Goal: Task Accomplishment & Management: Manage account settings

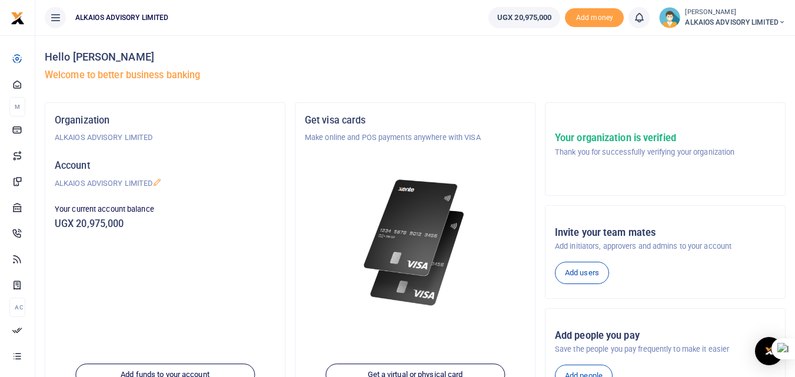
click at [710, 18] on span "ALKAIOS ADVISORY LIMITED" at bounding box center [735, 22] width 101 height 11
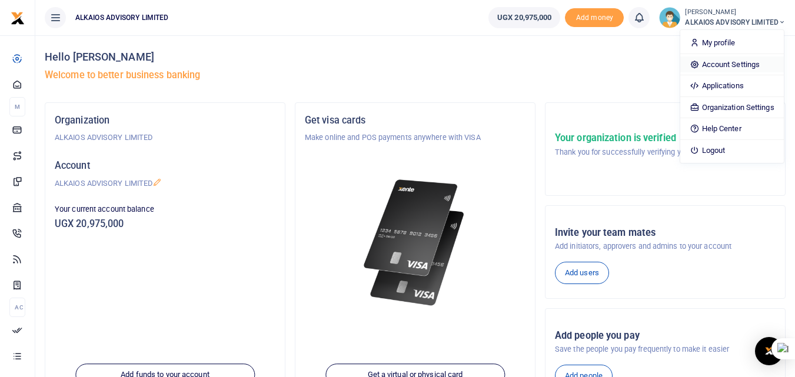
click at [716, 67] on link "Account Settings" at bounding box center [731, 65] width 103 height 16
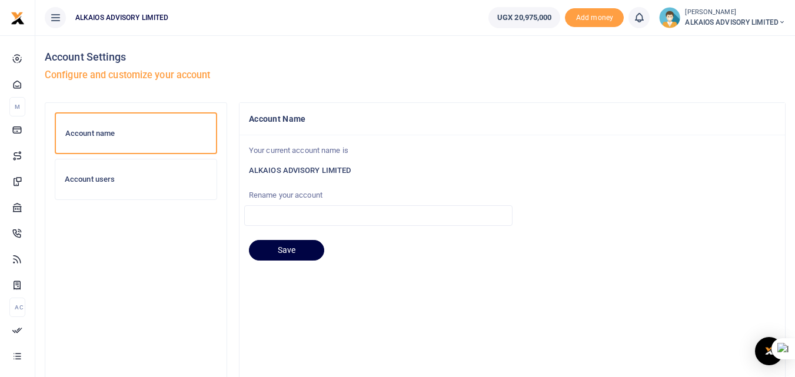
click at [121, 180] on h6 "Account users" at bounding box center [136, 179] width 142 height 9
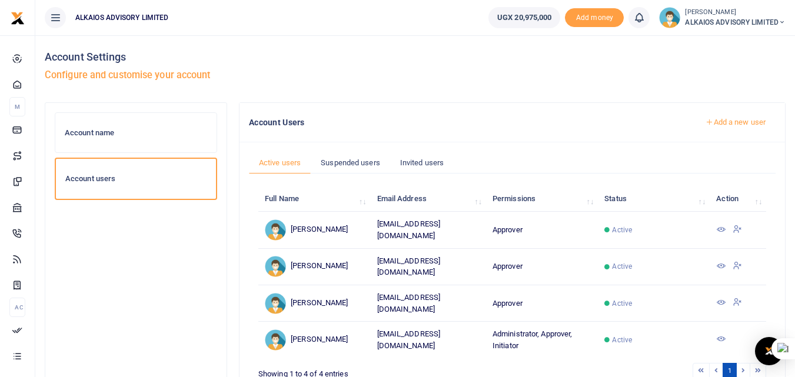
click at [121, 144] on div "Account name" at bounding box center [135, 133] width 161 height 40
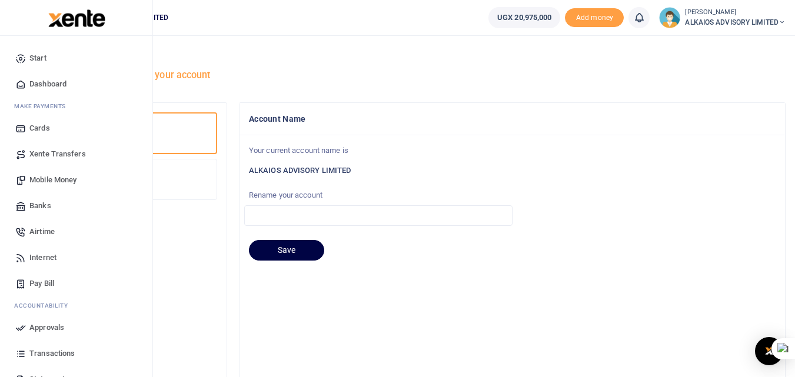
click at [62, 178] on span "Mobile Money" at bounding box center [52, 180] width 47 height 12
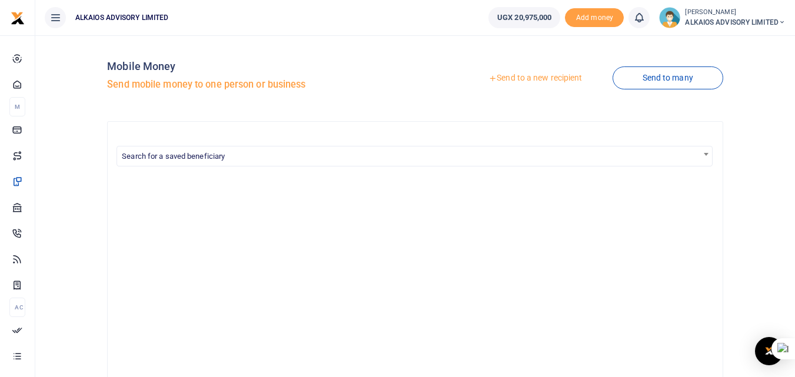
click at [521, 79] on link "Send to a new recipient" at bounding box center [535, 78] width 154 height 21
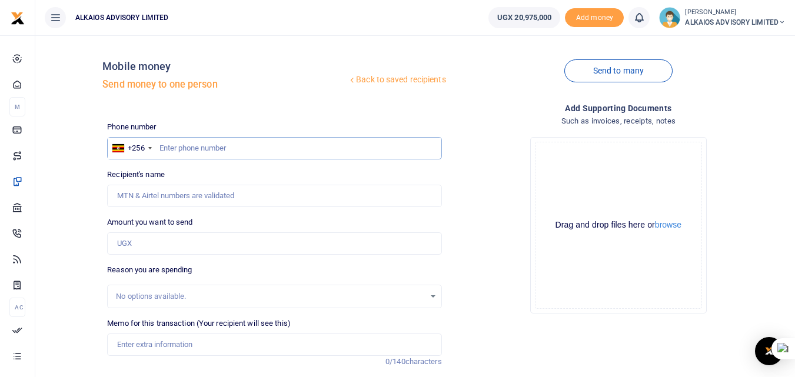
click at [200, 147] on input "text" at bounding box center [274, 148] width 334 height 22
type input "776927151"
type input "[PERSON_NAME]"
type input "776927151"
click at [167, 246] on input "Amount you want to send" at bounding box center [274, 243] width 334 height 22
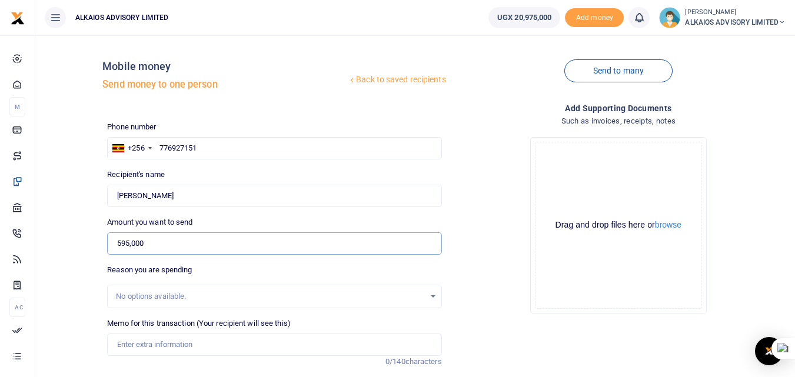
type input "595,000"
click at [168, 344] on input "Memo for this transaction (Your recipient will see this)" at bounding box center [274, 345] width 334 height 22
click at [273, 288] on div "No options available." at bounding box center [274, 297] width 334 height 24
click at [432, 294] on div "No options available." at bounding box center [274, 296] width 333 height 13
click at [177, 298] on div "No options available." at bounding box center [270, 297] width 308 height 12
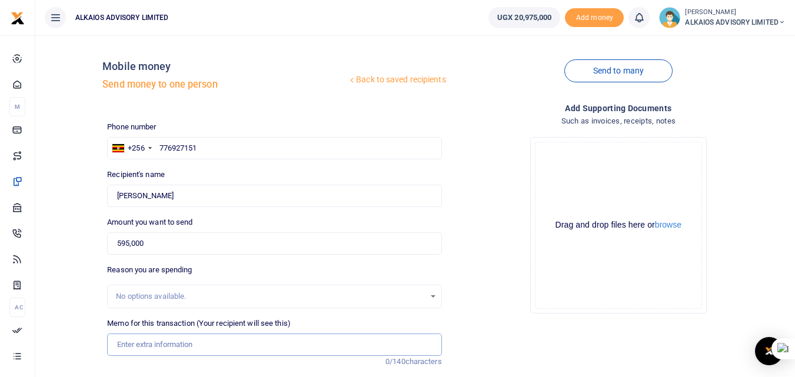
click at [177, 347] on input "Memo for this transaction (Your recipient will see this)" at bounding box center [274, 345] width 334 height 22
paste input "Field facilitation from Alkaios"
type input "Field facilitation from Alkaios"
click at [321, 295] on div "No options available." at bounding box center [270, 297] width 308 height 12
click at [329, 302] on div "No options available." at bounding box center [270, 297] width 308 height 12
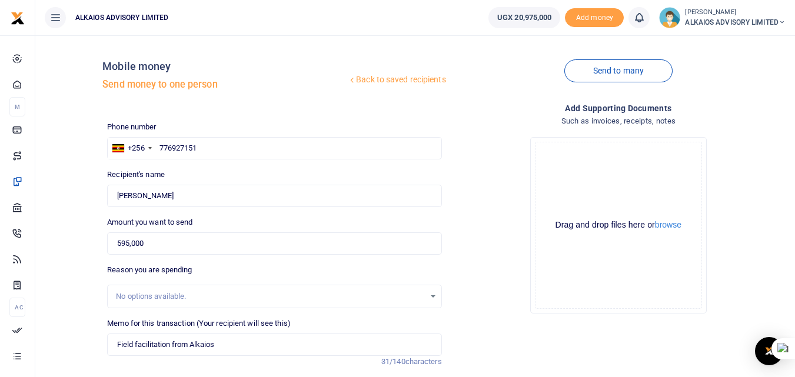
click at [434, 295] on div "No options available." at bounding box center [274, 296] width 333 height 13
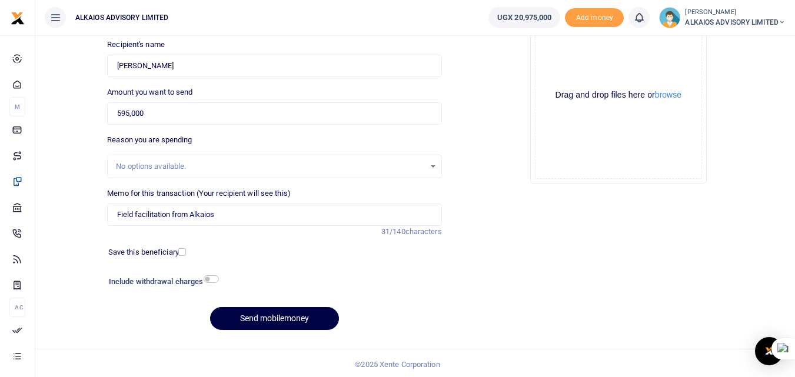
scroll to position [132, 0]
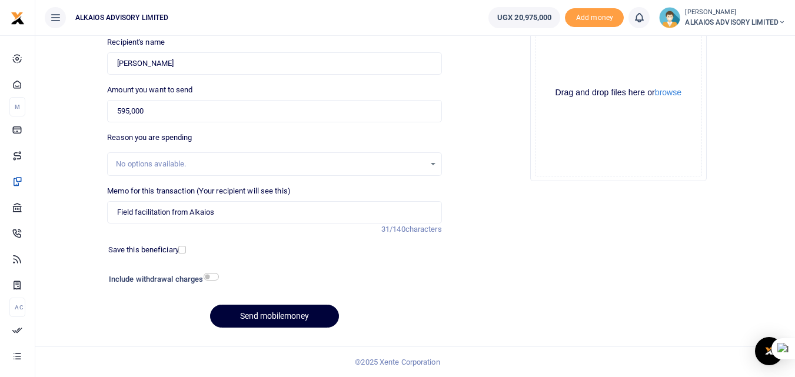
click at [305, 310] on button "Send mobilemoney" at bounding box center [274, 316] width 129 height 23
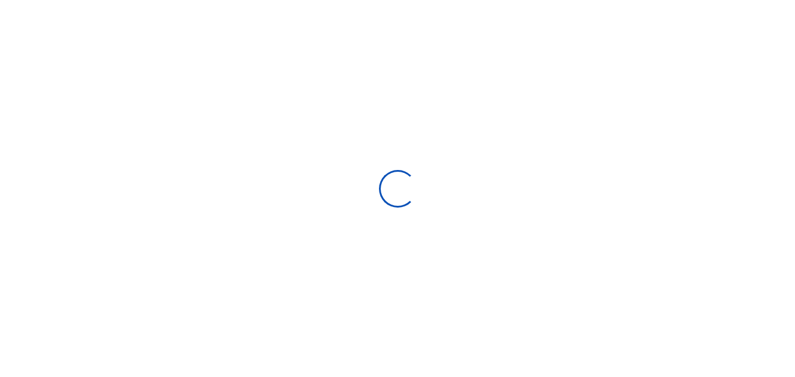
select select
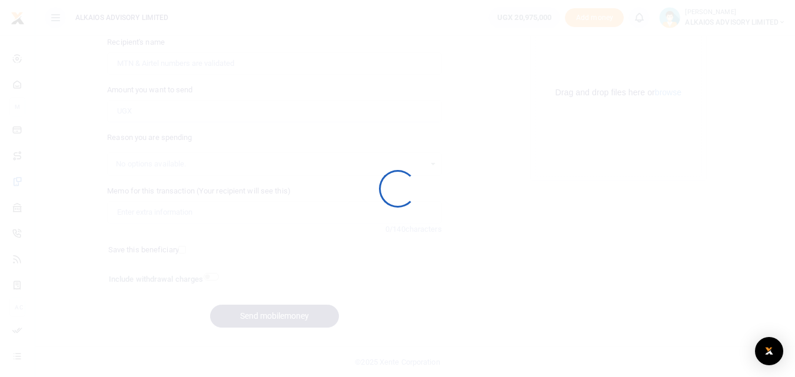
scroll to position [132, 0]
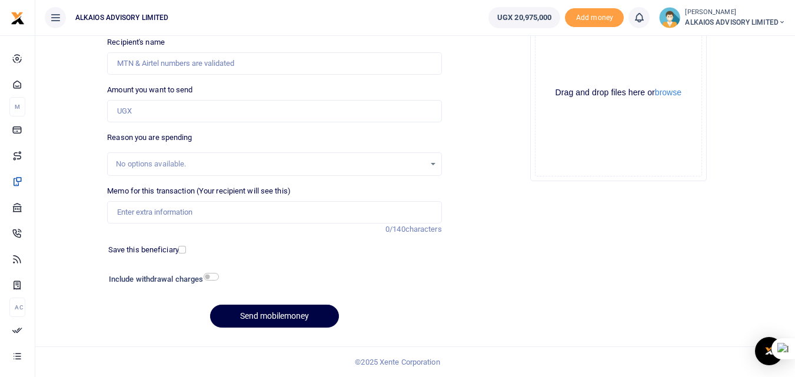
click at [633, 23] on icon at bounding box center [639, 17] width 12 height 13
click at [51, 18] on icon at bounding box center [55, 17] width 12 height 13
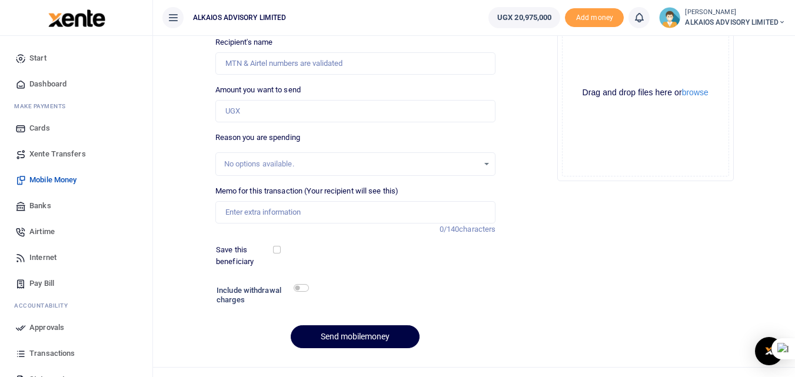
click at [172, 19] on icon at bounding box center [173, 17] width 12 height 13
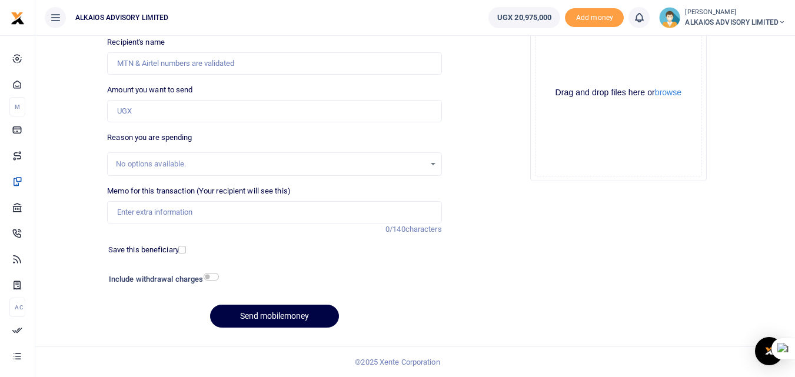
click at [51, 18] on icon at bounding box center [55, 17] width 12 height 13
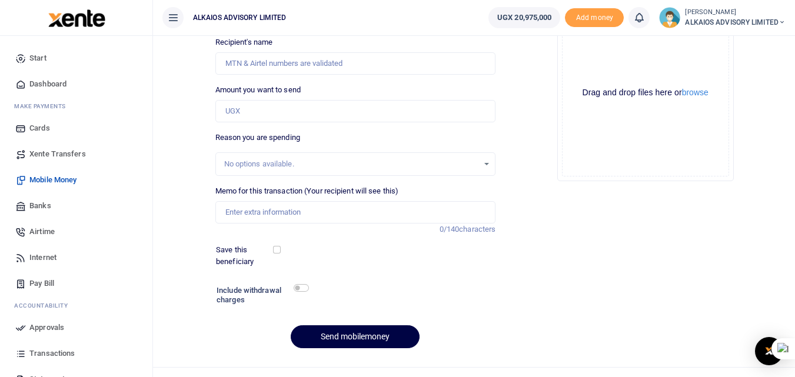
click at [44, 327] on span "Approvals" at bounding box center [46, 328] width 35 height 12
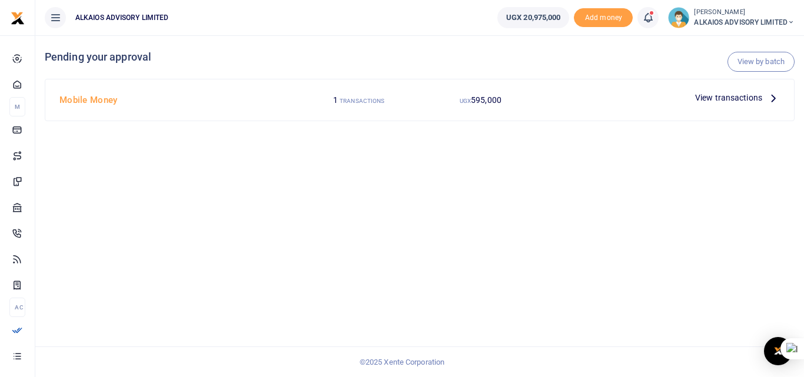
click at [755, 97] on span "View transactions" at bounding box center [728, 97] width 67 height 13
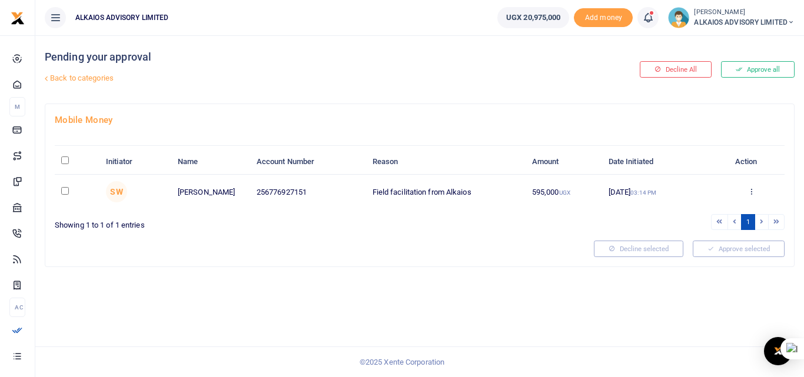
click at [64, 188] on input "checkbox" at bounding box center [65, 191] width 8 height 8
checkbox input "true"
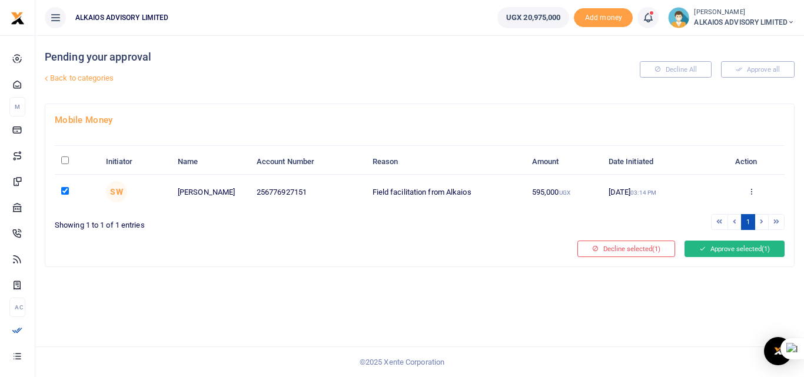
click at [730, 245] on button "Approve selected (1)" at bounding box center [734, 249] width 100 height 16
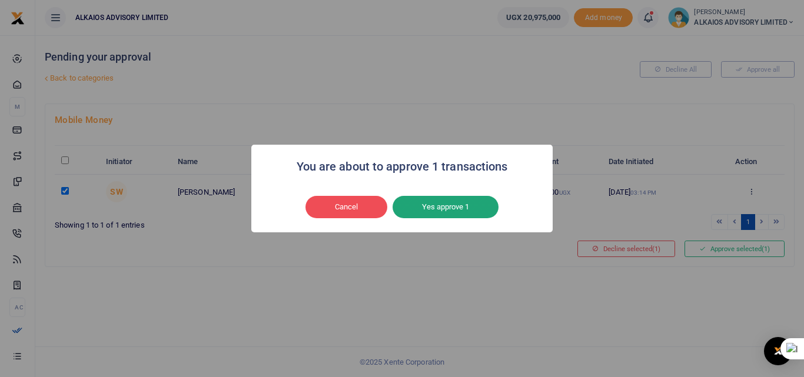
click at [458, 207] on button "Yes approve 1" at bounding box center [446, 207] width 106 height 22
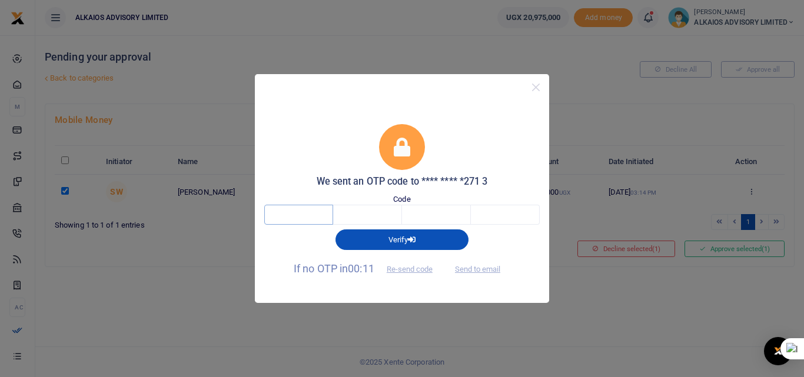
click at [313, 212] on input "text" at bounding box center [298, 215] width 69 height 20
type input "8"
type input "9"
type input "2"
type input "8"
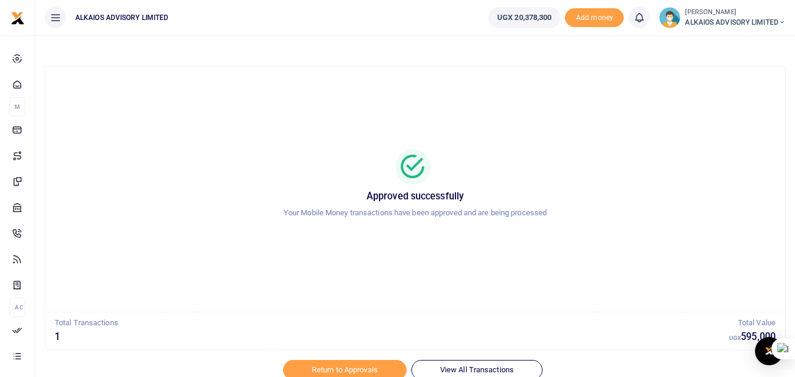
click at [458, 370] on div at bounding box center [398, 370] width 206 height 14
click at [451, 368] on div at bounding box center [398, 370] width 206 height 14
click at [365, 366] on div at bounding box center [398, 370] width 206 height 14
click at [355, 367] on div at bounding box center [398, 370] width 206 height 14
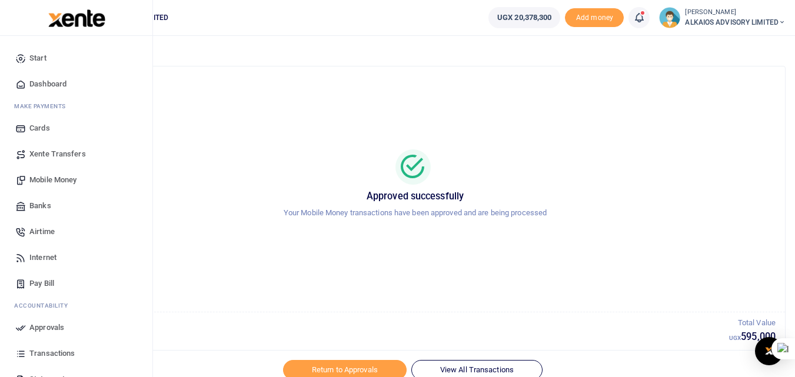
click at [42, 350] on span "Transactions" at bounding box center [51, 354] width 45 height 12
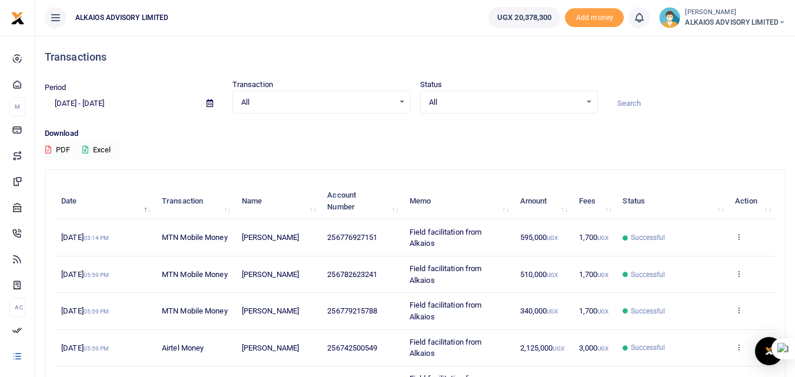
click at [210, 101] on icon at bounding box center [210, 103] width 6 height 8
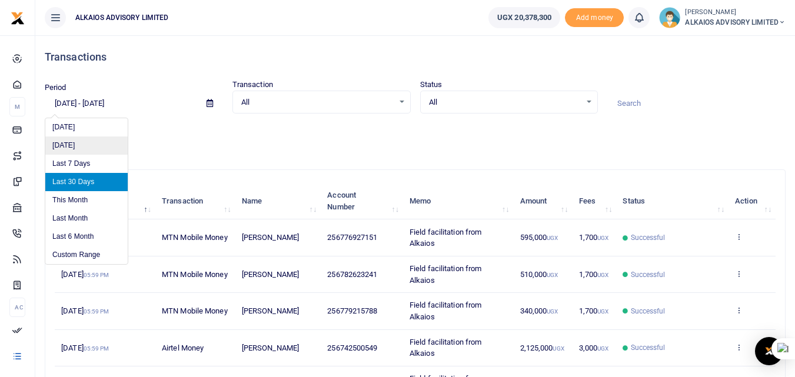
click at [98, 145] on li "Yesterday" at bounding box center [86, 146] width 82 height 18
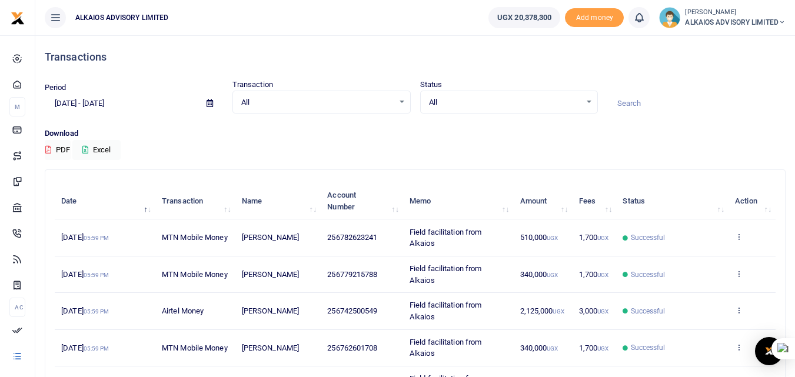
click at [657, 237] on span "Successful" at bounding box center [648, 237] width 35 height 11
click at [740, 235] on icon at bounding box center [739, 236] width 8 height 8
click at [700, 254] on link "View details" at bounding box center [695, 256] width 93 height 16
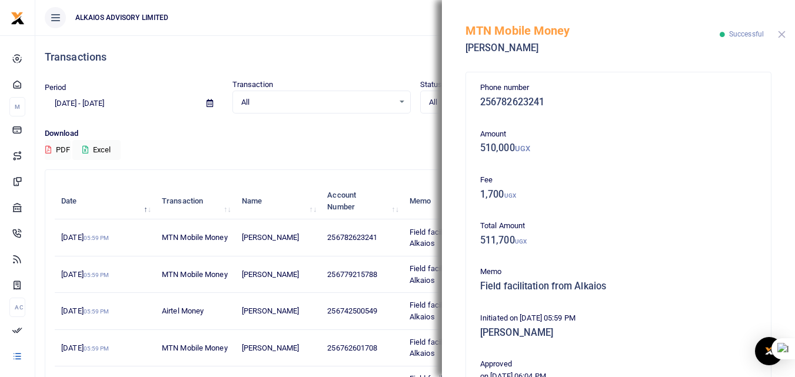
click at [783, 35] on button "Close" at bounding box center [782, 35] width 8 height 8
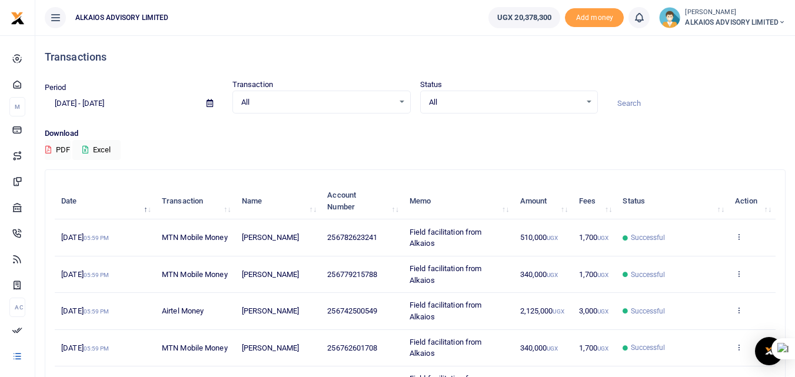
click at [263, 101] on span "All" at bounding box center [317, 103] width 152 height 12
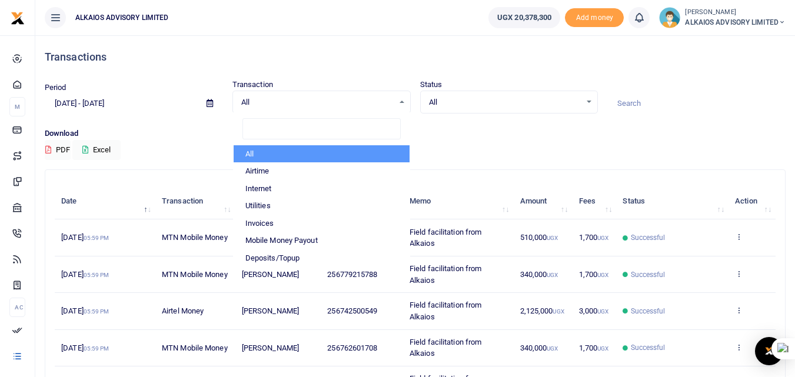
click at [257, 154] on li "All" at bounding box center [322, 154] width 176 height 18
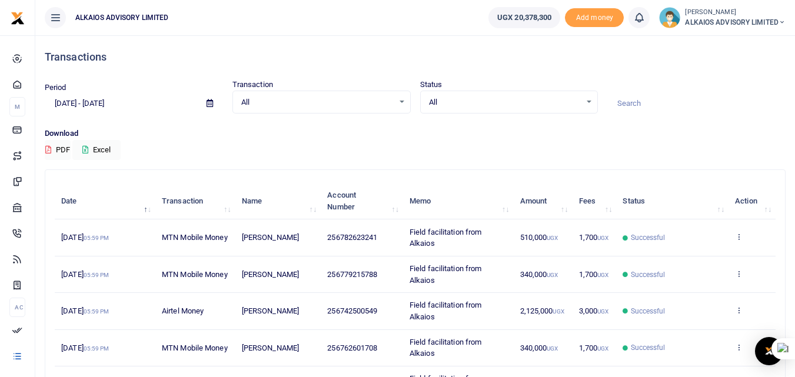
click at [212, 102] on icon at bounding box center [210, 103] width 6 height 8
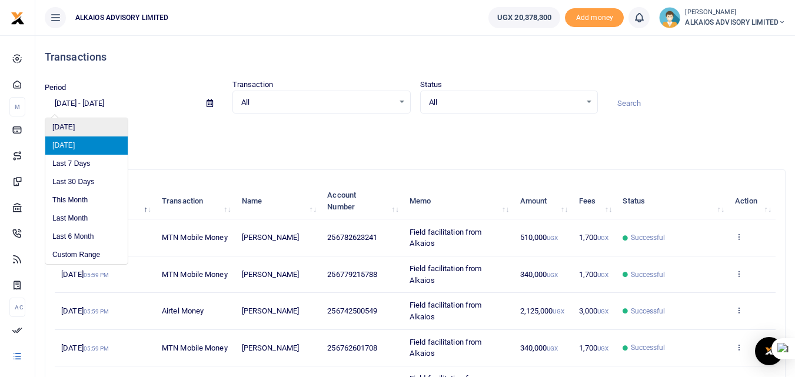
click at [84, 125] on li "Today" at bounding box center [86, 127] width 82 height 18
type input "09/18/2025 - 09/18/2025"
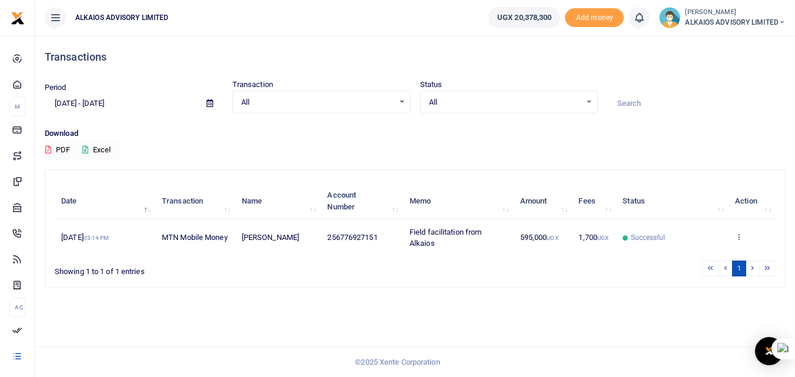
click at [631, 104] on input at bounding box center [696, 104] width 178 height 20
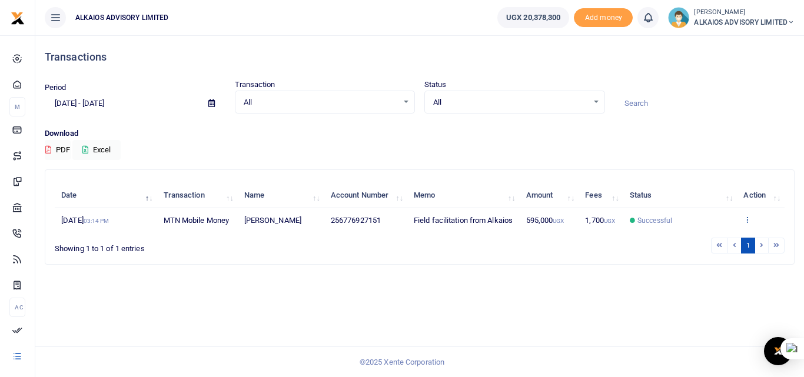
click at [749, 224] on icon at bounding box center [747, 219] width 8 height 8
click at [742, 244] on link "View details" at bounding box center [737, 245] width 93 height 16
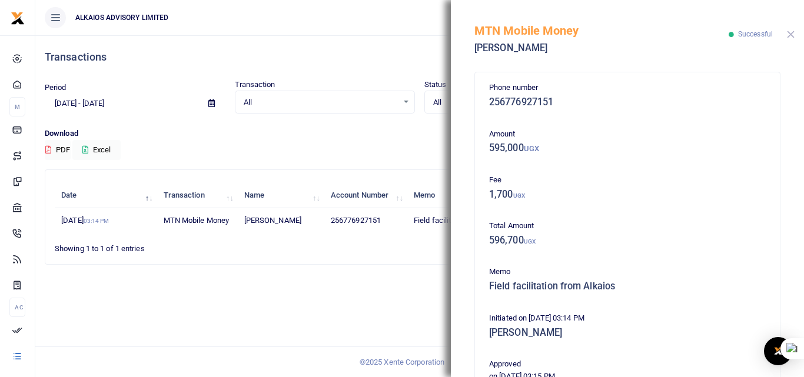
click at [792, 35] on button "Close" at bounding box center [791, 35] width 8 height 8
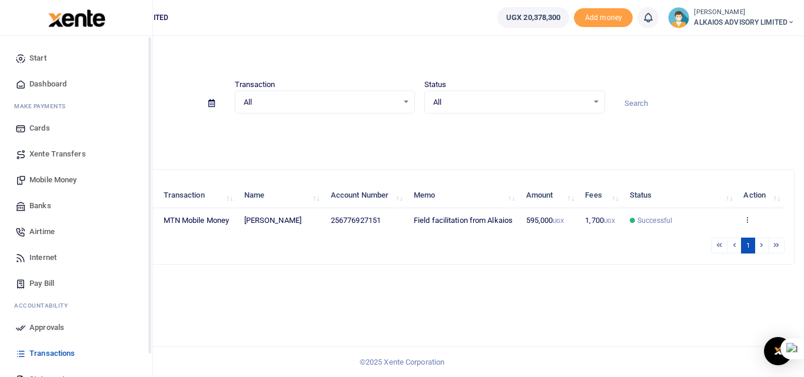
click at [22, 60] on icon at bounding box center [20, 58] width 11 height 11
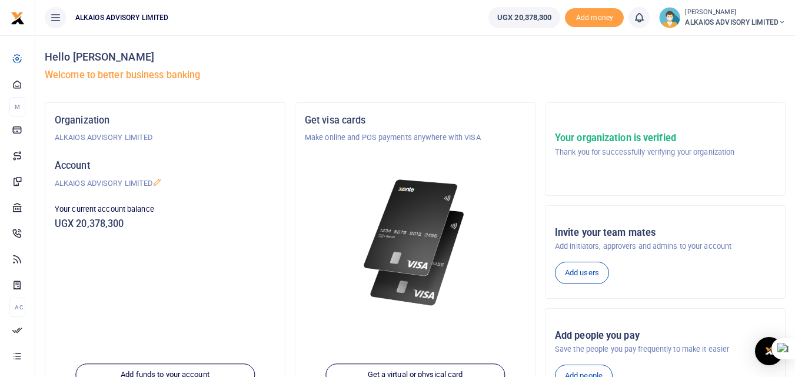
click at [730, 17] on span "ALKAIOS ADVISORY LIMITED" at bounding box center [735, 22] width 101 height 11
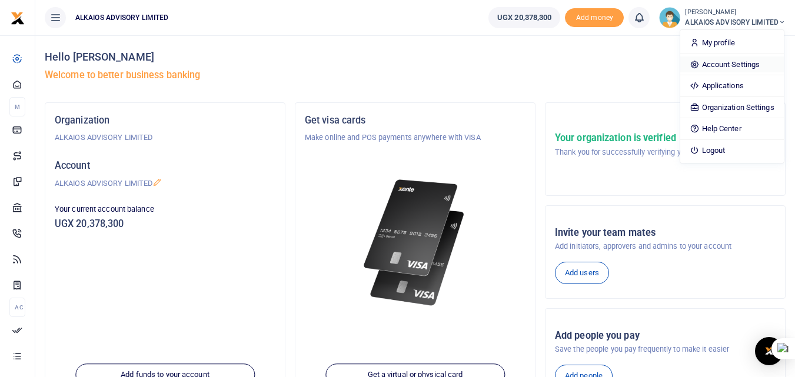
click at [719, 64] on link "Account Settings" at bounding box center [731, 65] width 103 height 16
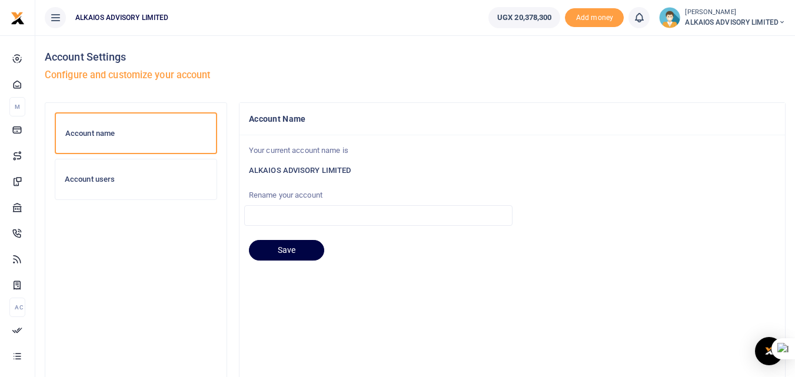
click at [102, 187] on div "Account users" at bounding box center [135, 180] width 161 height 40
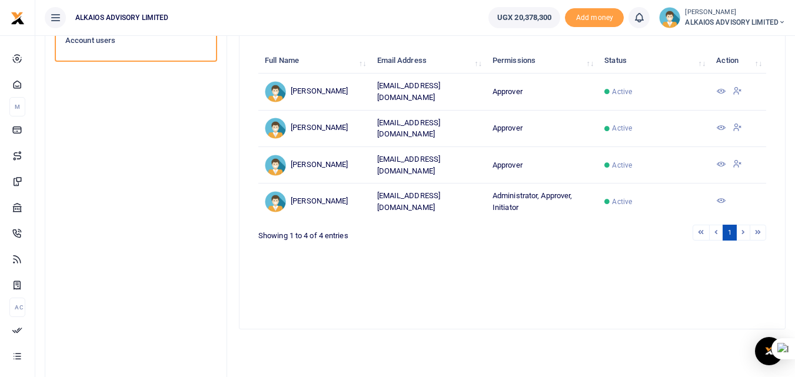
scroll to position [137, 0]
click at [720, 197] on icon at bounding box center [720, 201] width 9 height 9
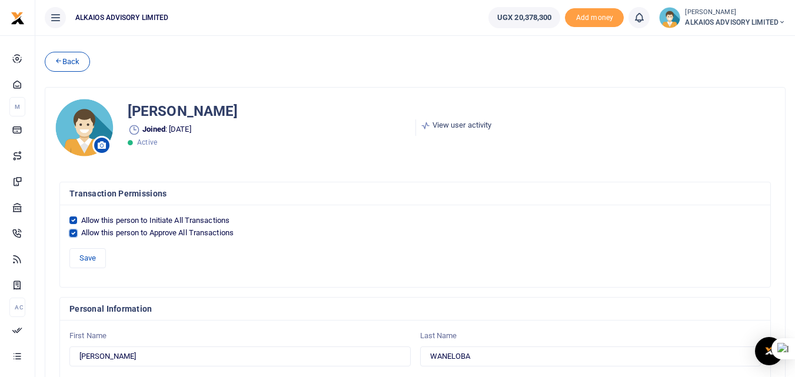
click at [75, 230] on input "Allow this person to Approve All Transactions" at bounding box center [73, 234] width 8 height 8
checkbox input "false"
click at [94, 259] on button "Save" at bounding box center [87, 258] width 36 height 20
click at [712, 15] on small "[PERSON_NAME]" at bounding box center [735, 13] width 101 height 10
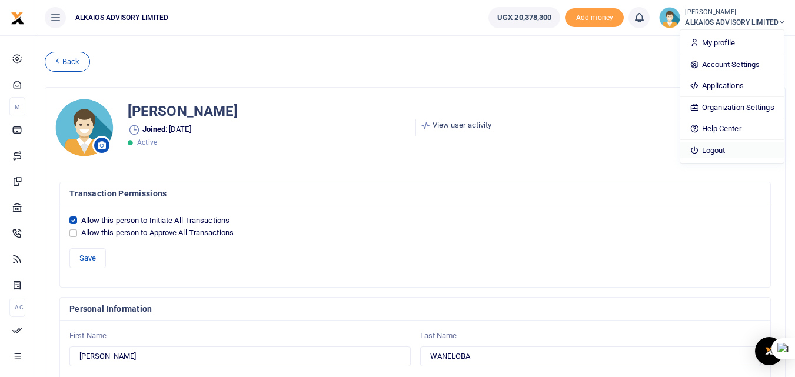
click at [705, 151] on link "Logout" at bounding box center [731, 150] width 103 height 16
